Goal: Information Seeking & Learning: Understand process/instructions

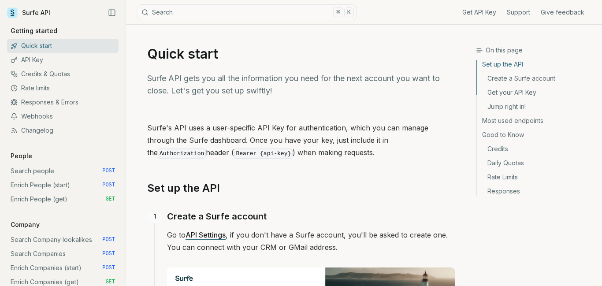
click at [151, 160] on p "Surfe's API uses a user-specific API Key for authentication, which you can mana…" at bounding box center [300, 141] width 307 height 38
click at [108, 17] on icon "Collapse Sidebar" at bounding box center [112, 13] width 8 height 8
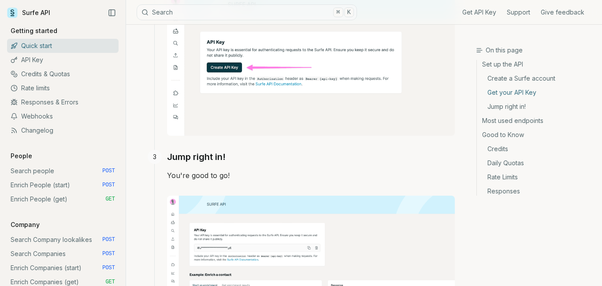
scroll to position [478, 0]
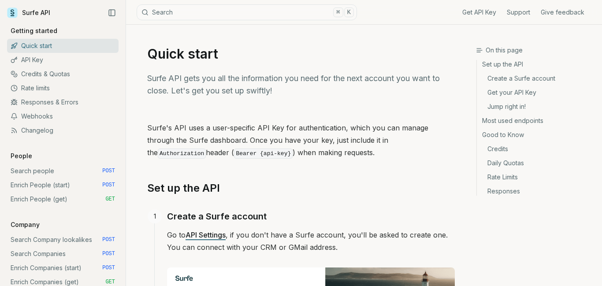
scroll to position [477, 0]
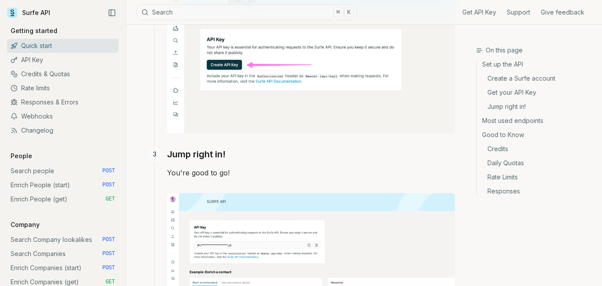
click at [0, 0] on link "Get API Key" at bounding box center [0, 0] width 0 height 0
click at [41, 95] on link "Rate limits" at bounding box center [62, 88] width 111 height 14
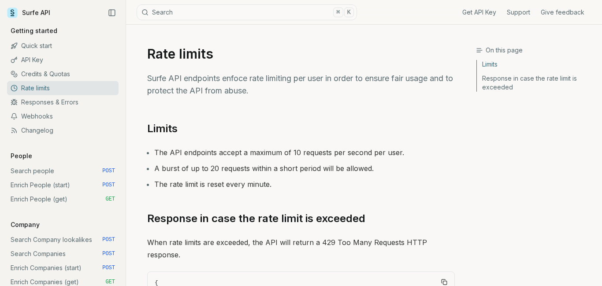
scroll to position [3, 0]
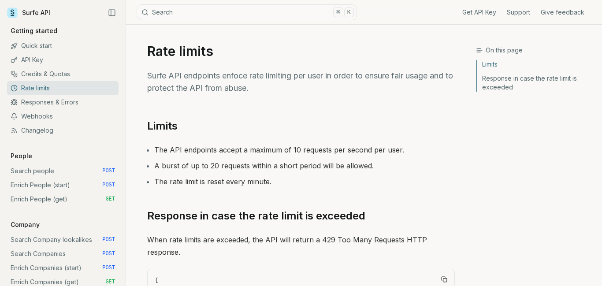
click at [108, 17] on icon "Collapse Sidebar" at bounding box center [112, 13] width 8 height 8
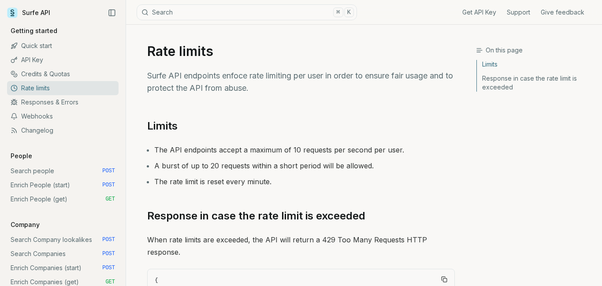
click at [108, 17] on icon "Collapse Sidebar" at bounding box center [112, 13] width 8 height 8
